Goal: Find contact information: Find contact information

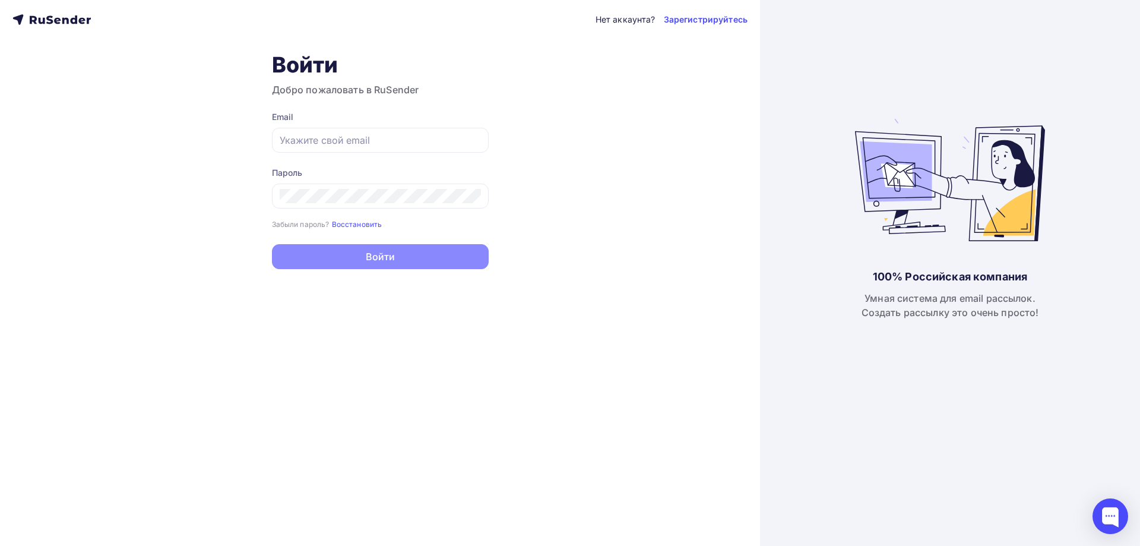
type input "[EMAIL_ADDRESS][DOMAIN_NAME]"
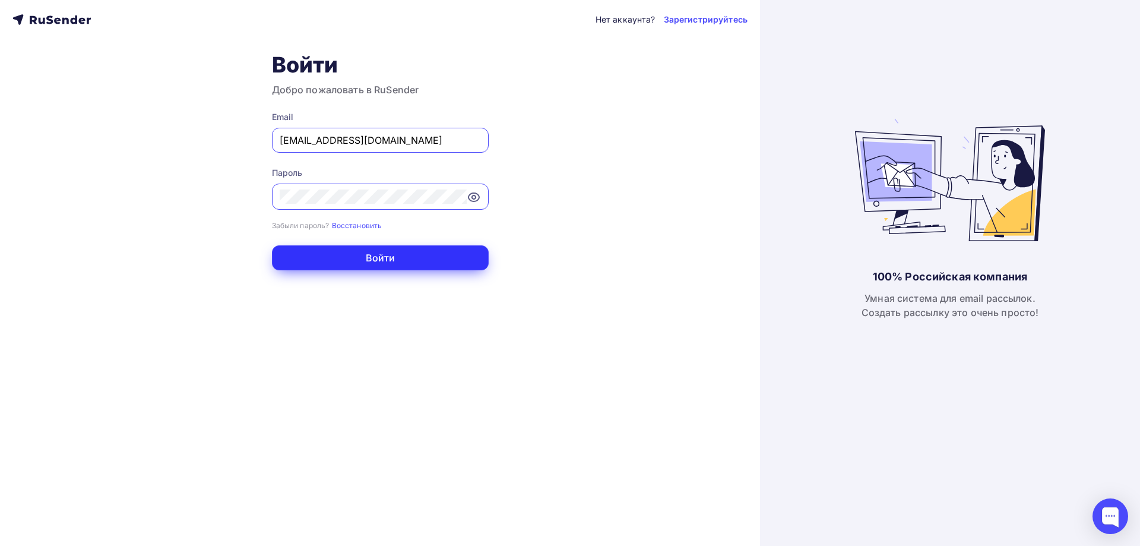
click at [465, 262] on button "Войти" at bounding box center [380, 257] width 217 height 25
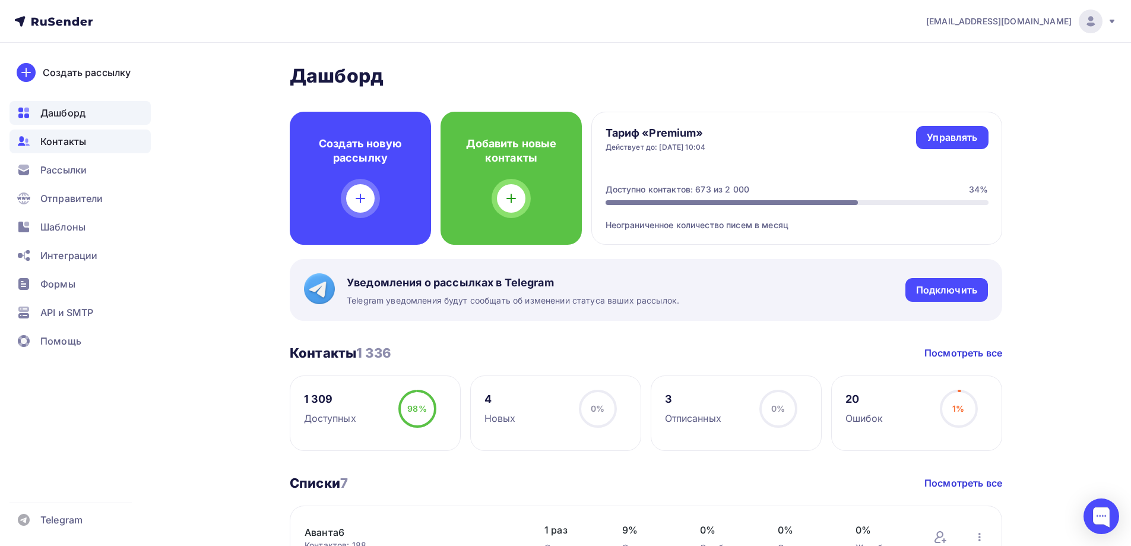
click at [68, 137] on span "Контакты" at bounding box center [63, 141] width 46 height 14
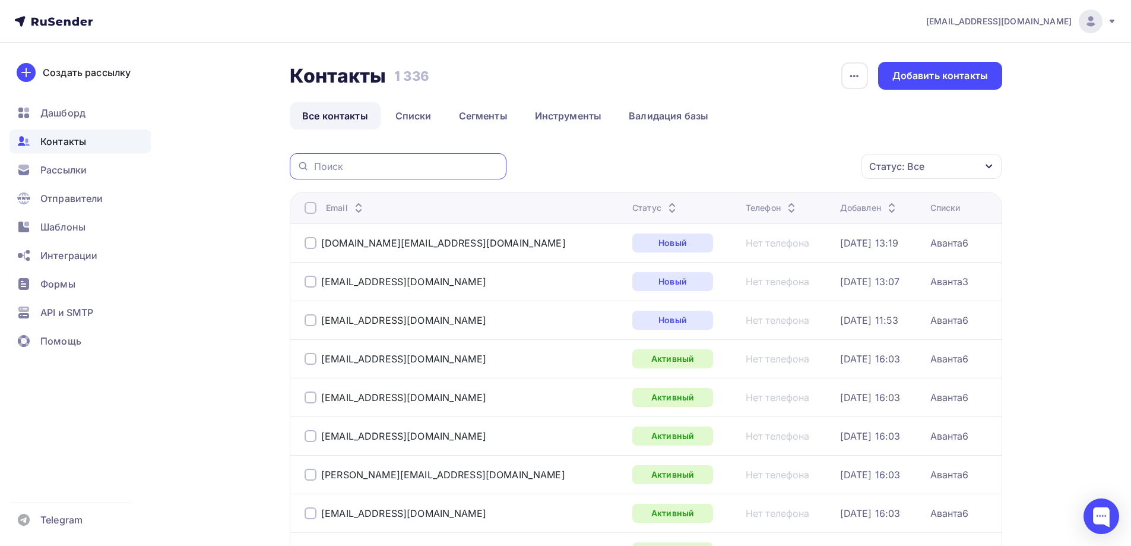
click at [433, 163] on input "text" at bounding box center [406, 166] width 185 height 13
paste input "[DOMAIN_NAME][EMAIL_ADDRESS][DOMAIN_NAME]"
type input "[DOMAIN_NAME][EMAIL_ADDRESS][DOMAIN_NAME]"
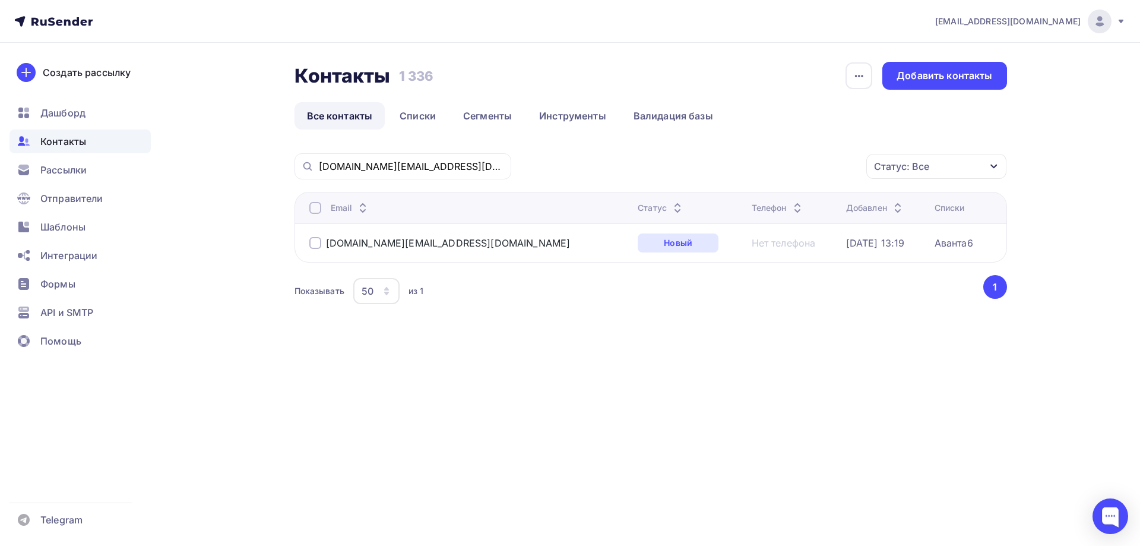
click at [314, 245] on div at bounding box center [315, 243] width 12 height 12
click at [315, 244] on div at bounding box center [315, 243] width 12 height 12
click at [480, 167] on input "[DOMAIN_NAME][EMAIL_ADDRESS][DOMAIN_NAME]" at bounding box center [411, 166] width 185 height 13
drag, startPoint x: 486, startPoint y: 164, endPoint x: 242, endPoint y: 164, distance: 244.0
click at [242, 164] on div "Контакты Контакты 1 336 1 336 История импорта Добавить контакты Все контакты Сп…" at bounding box center [570, 213] width 973 height 341
